Goal: Task Accomplishment & Management: Manage account settings

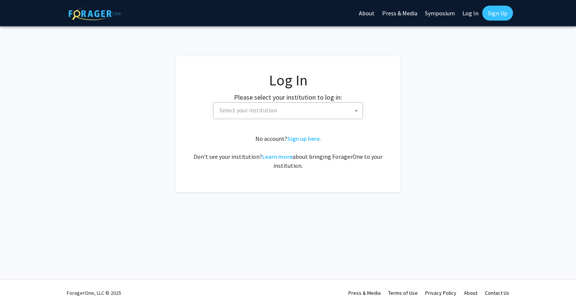
click at [281, 113] on span "Select your institution" at bounding box center [289, 110] width 146 height 15
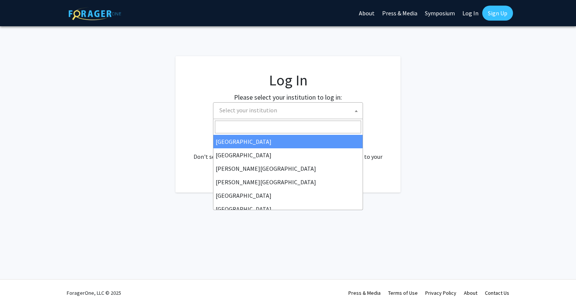
select select "34"
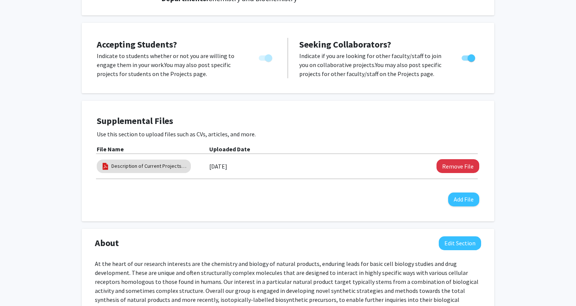
scroll to position [159, 0]
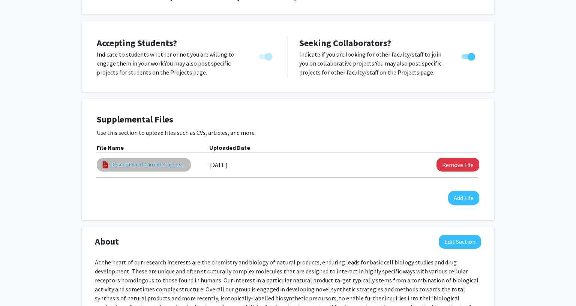
click at [158, 161] on link "Description of Current Projects in the [PERSON_NAME] Group" at bounding box center [148, 165] width 75 height 8
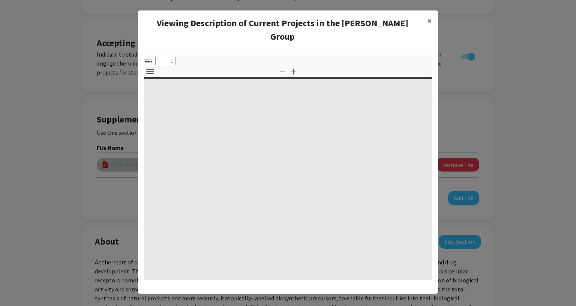
select select "custom"
type input "0"
select select "custom"
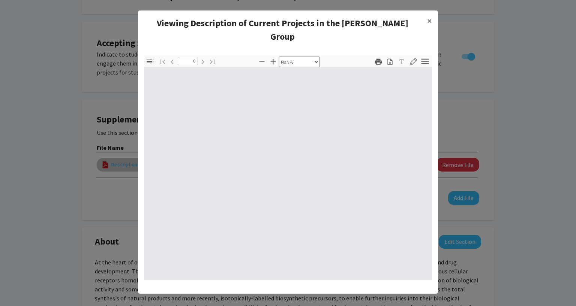
type input "1"
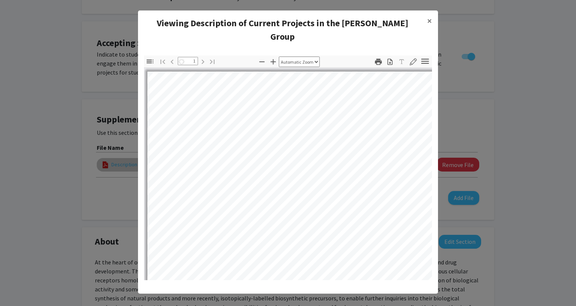
select select "auto"
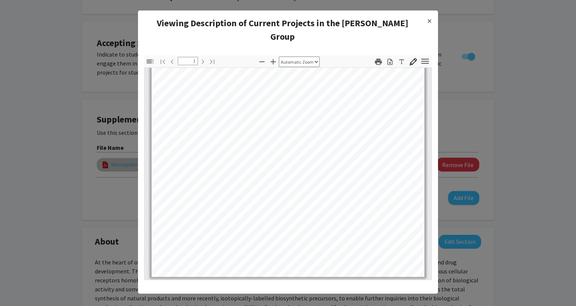
scroll to position [0, 0]
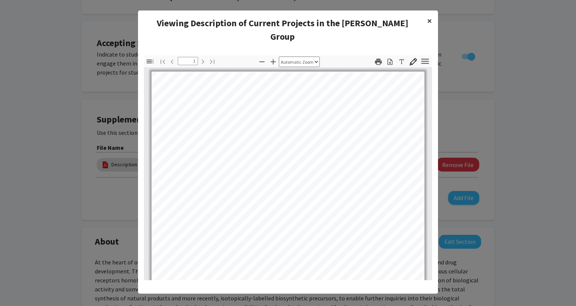
click at [429, 19] on span "×" at bounding box center [429, 21] width 5 height 12
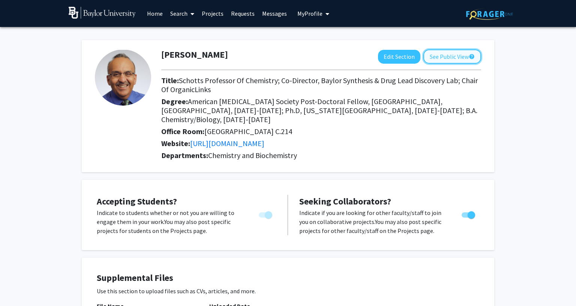
click at [457, 56] on button "See Public View help" at bounding box center [452, 57] width 58 height 14
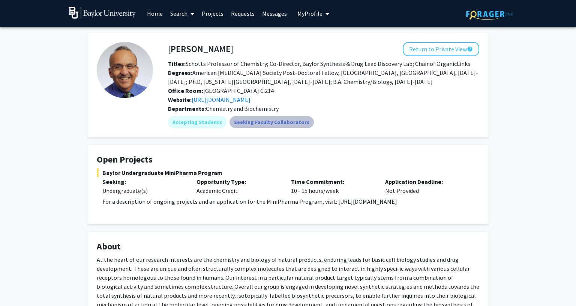
click at [275, 123] on mat-chip "Seeking Faculty Collaborators" at bounding box center [272, 122] width 84 height 12
click at [280, 123] on mat-chip "Seeking Faculty Collaborators" at bounding box center [272, 122] width 84 height 12
click at [274, 124] on mat-chip "Seeking Faculty Collaborators" at bounding box center [272, 122] width 84 height 12
